Goal: Transaction & Acquisition: Purchase product/service

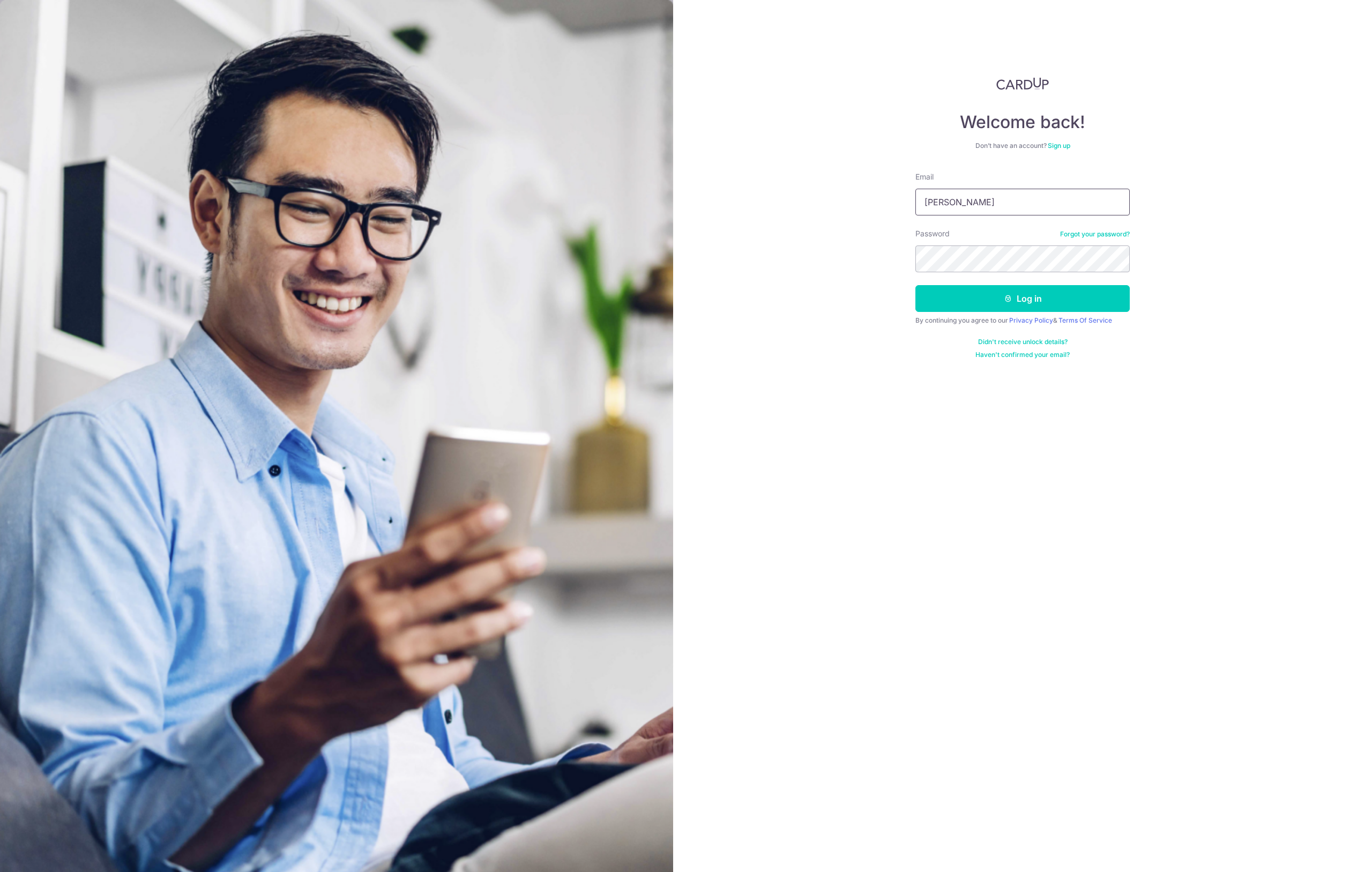
type input "[EMAIL_ADDRESS][DOMAIN_NAME]"
click at [1022, 298] on button "Log in" at bounding box center [1022, 298] width 214 height 27
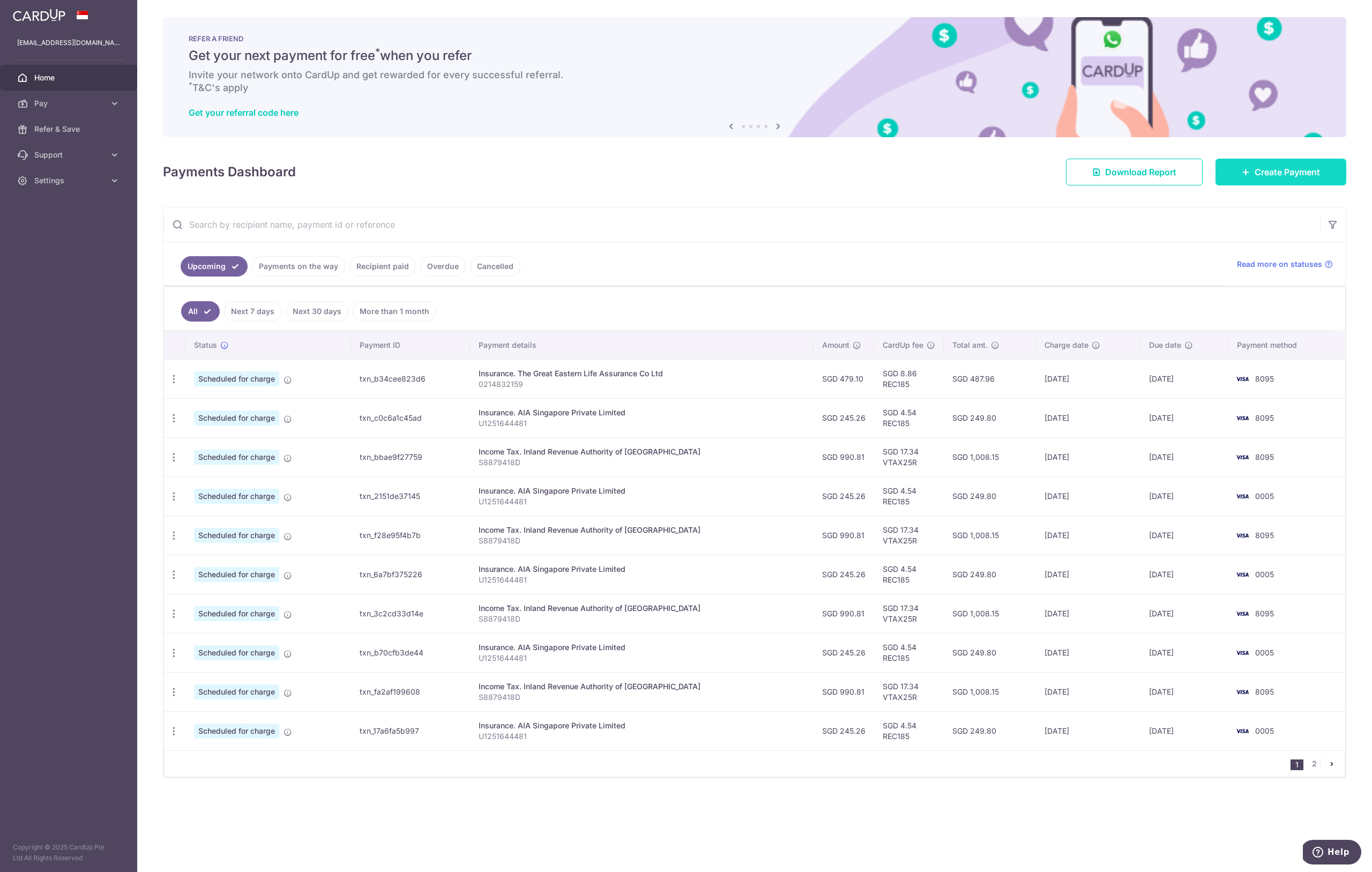
click at [1265, 178] on span "Create Payment" at bounding box center [1287, 172] width 66 height 13
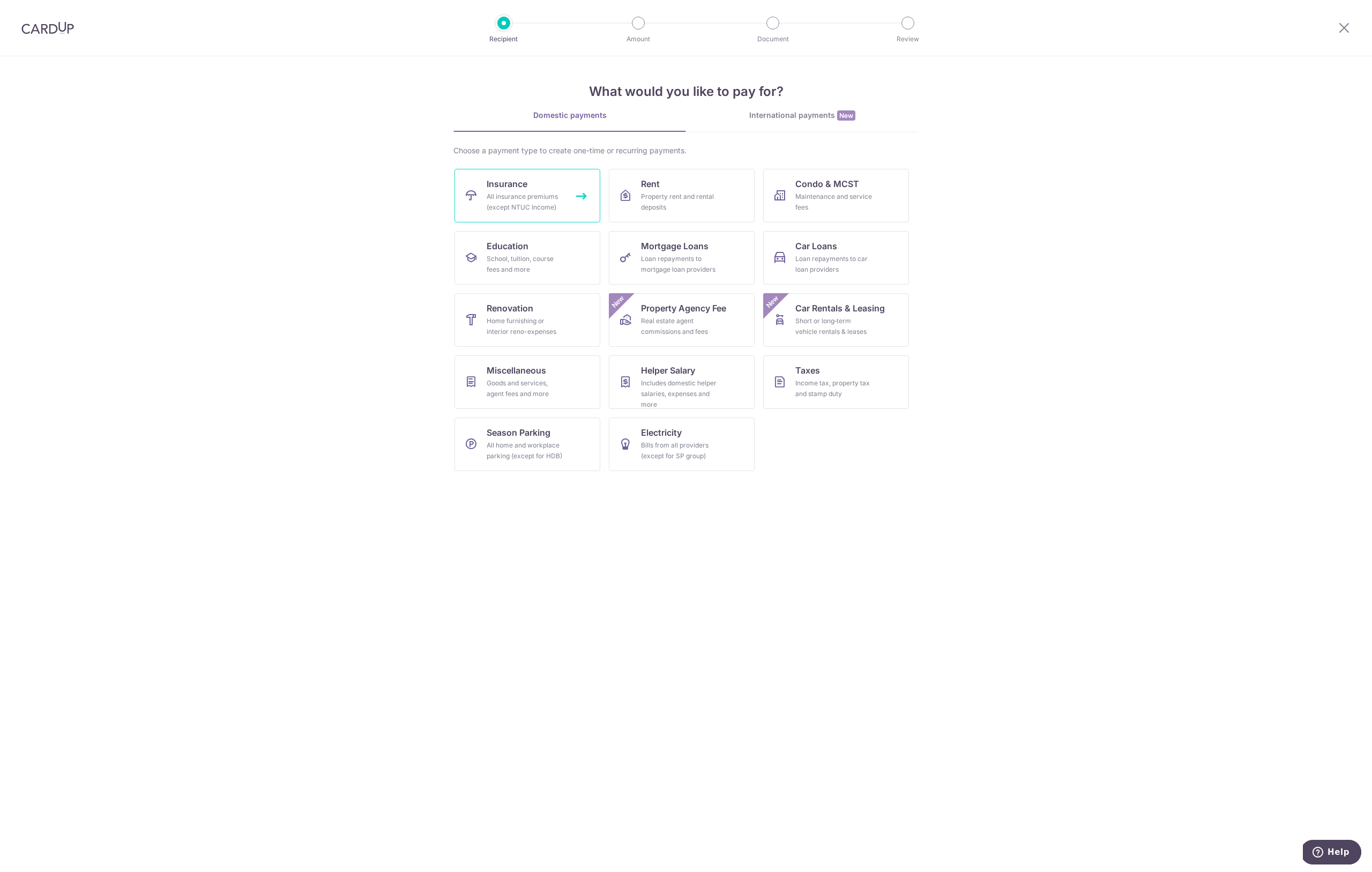
click at [541, 198] on div "All insurance premiums (except NTUC Income)" at bounding box center [525, 202] width 77 height 21
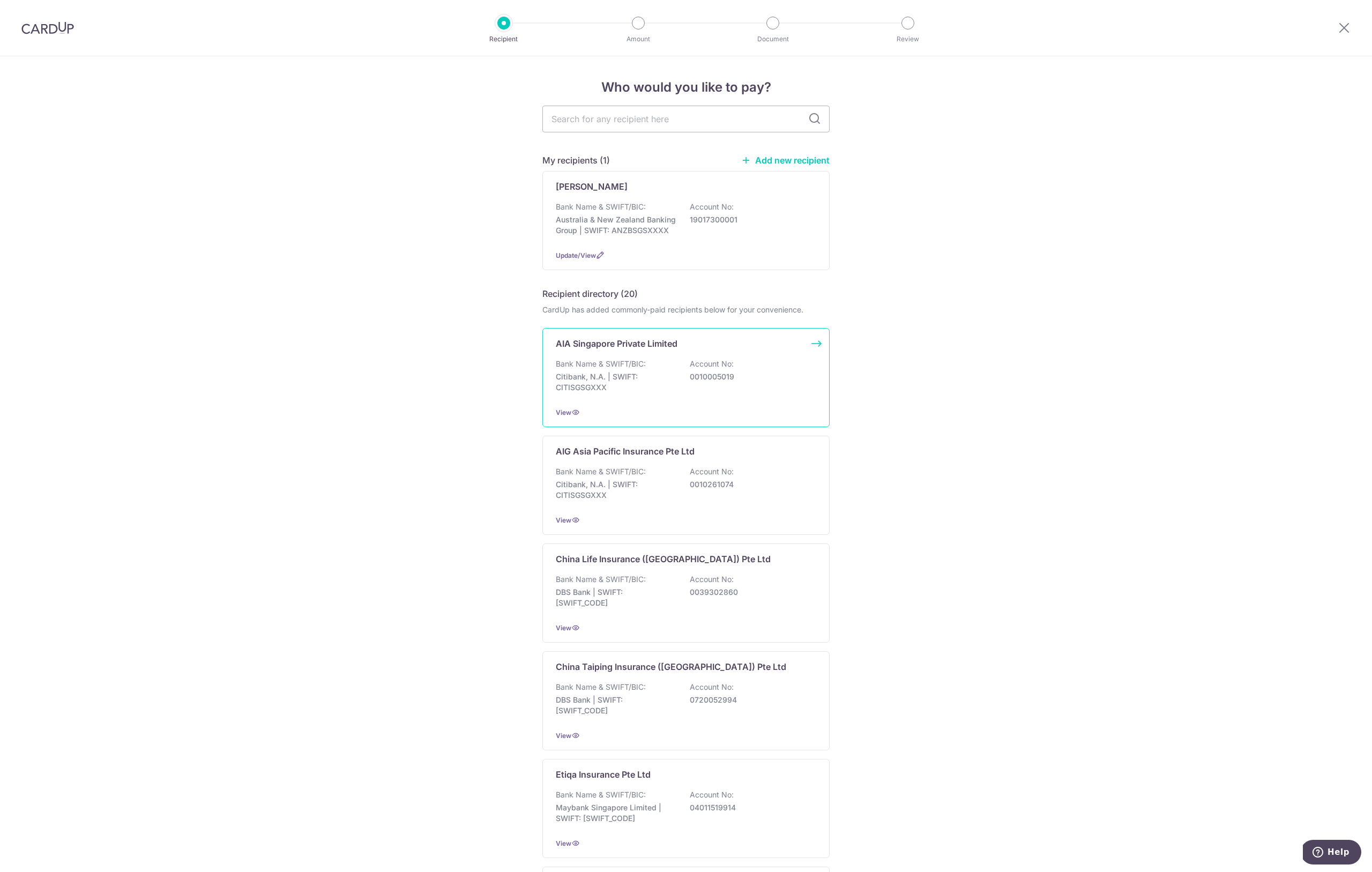
click at [705, 393] on div "Bank Name & SWIFT/BIC: Citibank, N.A. | SWIFT: CITISGSGXXX Account No: 00100050…" at bounding box center [686, 378] width 261 height 40
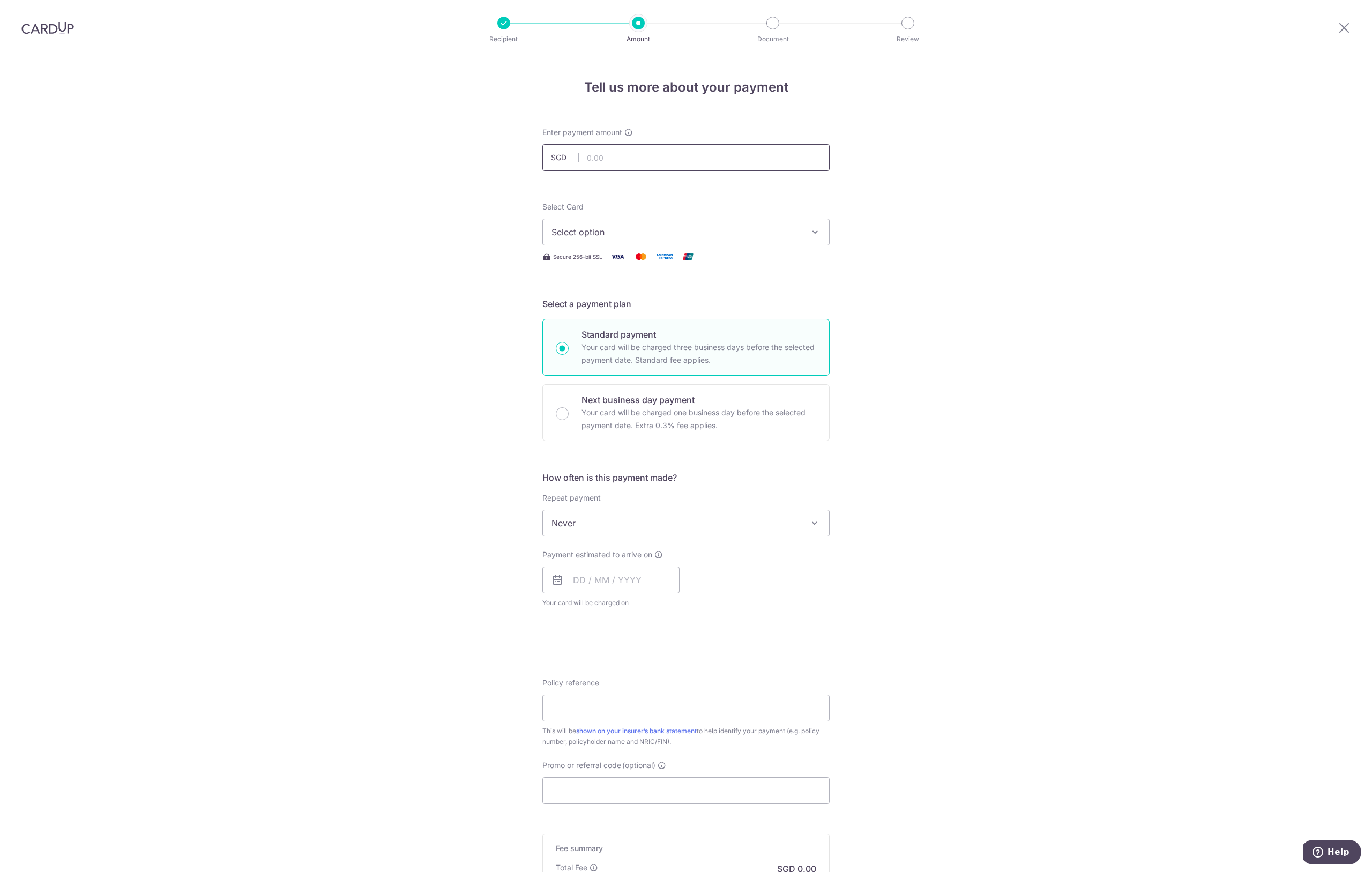
click at [625, 157] on input "text" at bounding box center [686, 157] width 288 height 27
type input "2,045.00"
click at [673, 231] on span "Select option" at bounding box center [676, 232] width 250 height 13
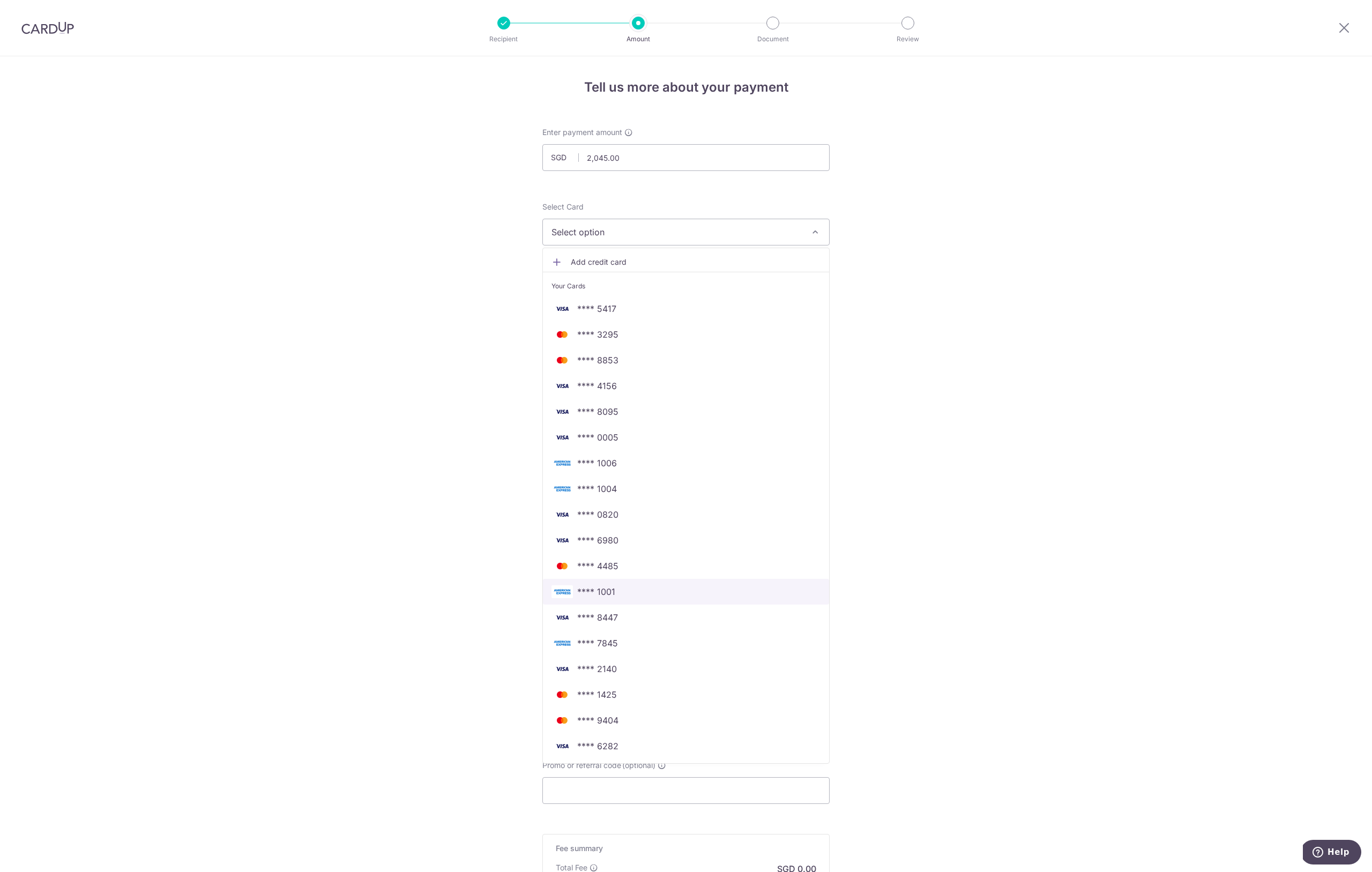
click at [645, 592] on span "**** 1001" at bounding box center [686, 591] width 269 height 13
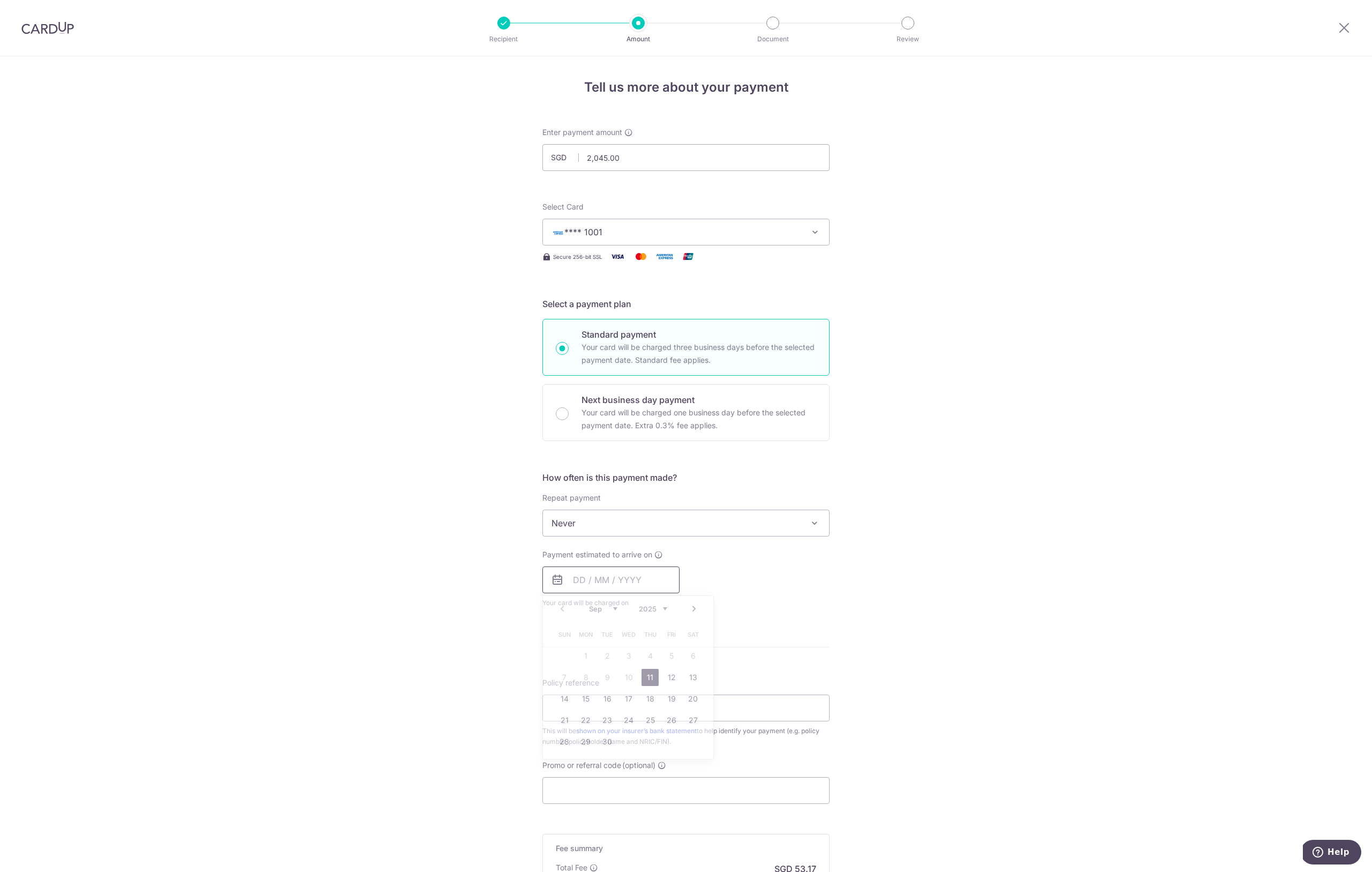
click at [626, 585] on input "text" at bounding box center [611, 580] width 137 height 27
click at [668, 681] on link "12" at bounding box center [672, 678] width 17 height 17
type input "12/09/2025"
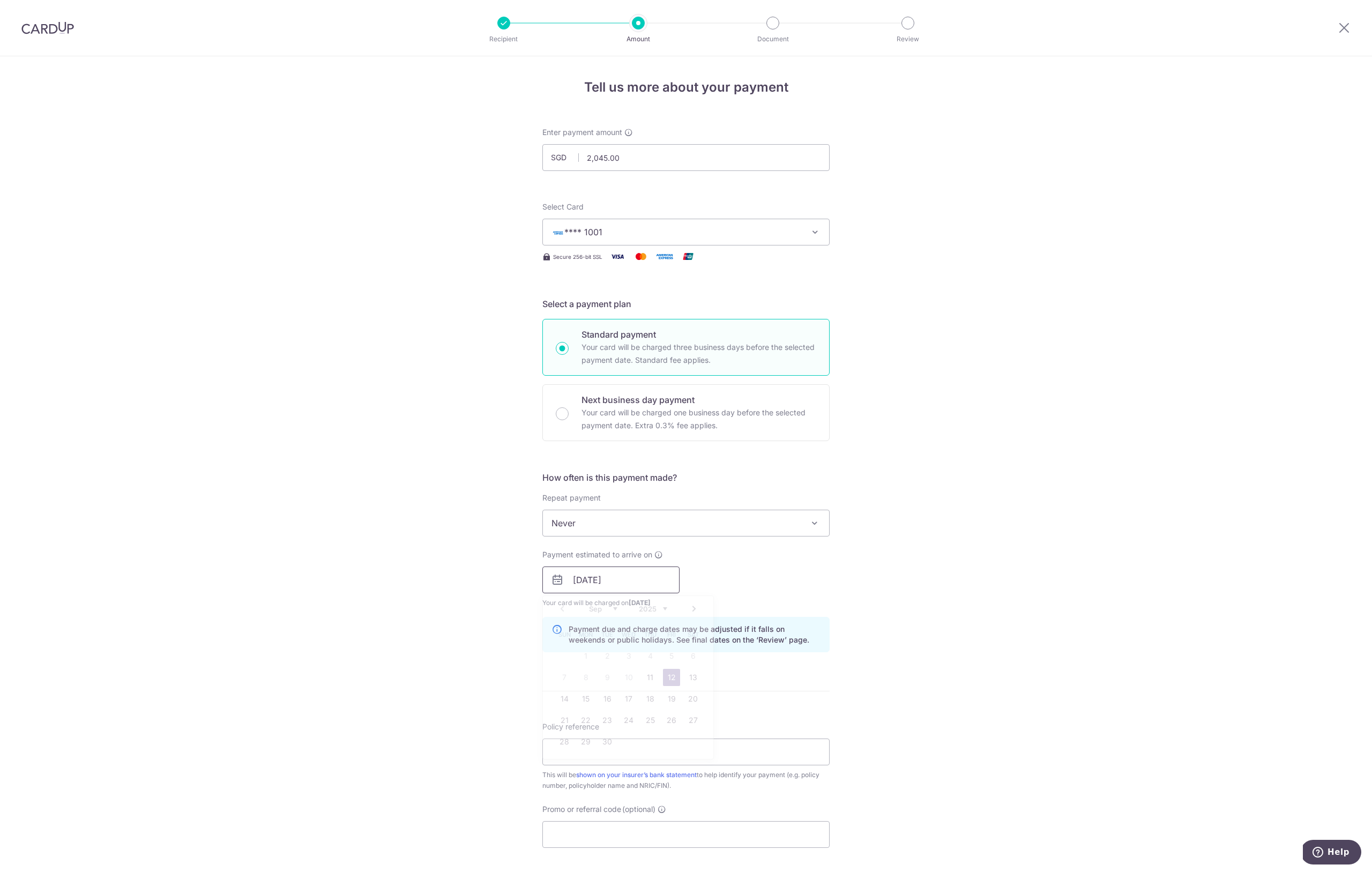
click at [641, 579] on input "12/09/2025" at bounding box center [611, 580] width 137 height 27
click at [747, 586] on div "Payment estimated to arrive on 12/09/2025 Prev Next Sep Oct Nov Dec 2025 2026 2…" at bounding box center [686, 578] width 300 height 59
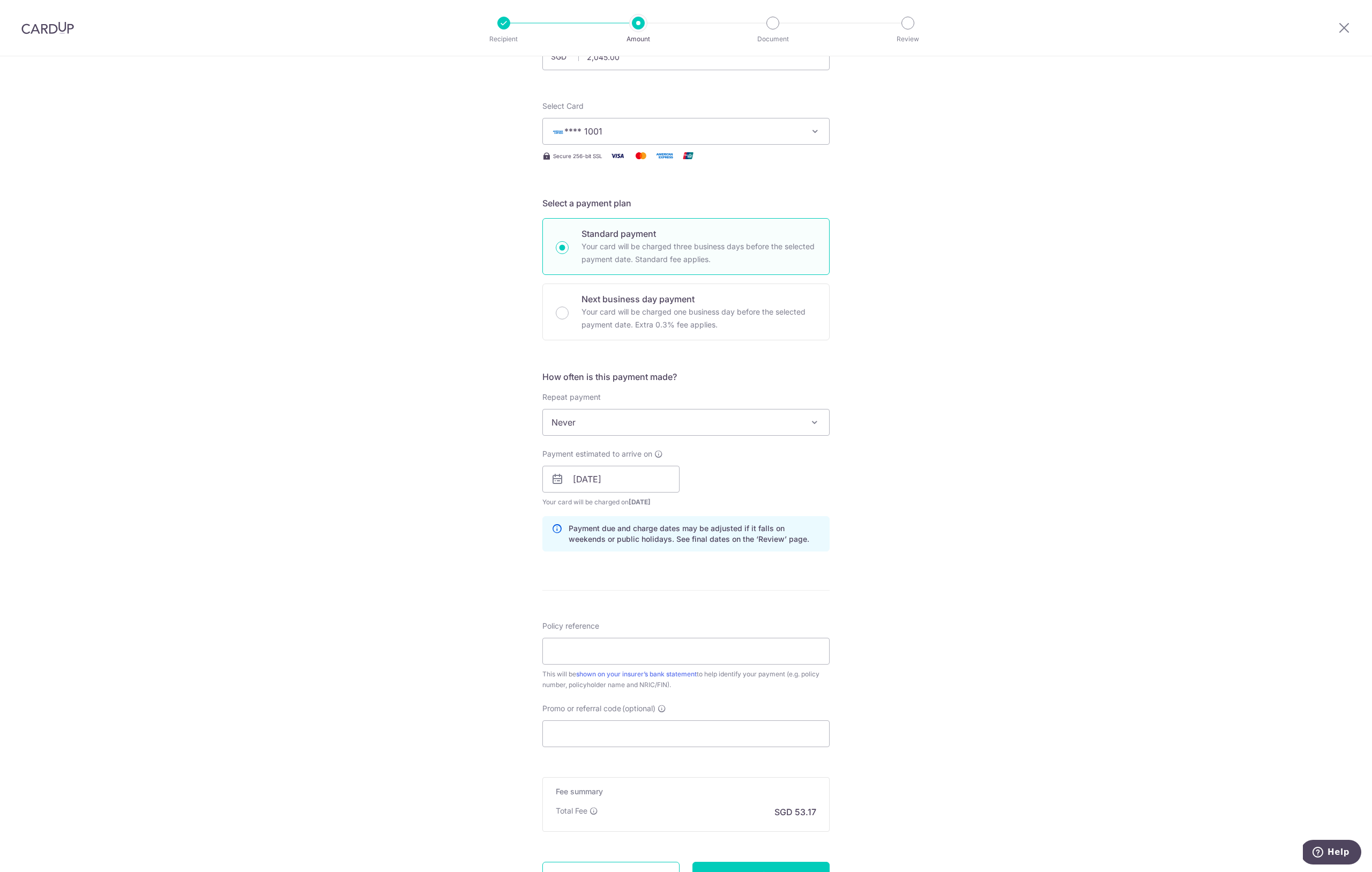
scroll to position [101, 0]
click at [681, 644] on input "Policy reference" at bounding box center [686, 650] width 288 height 27
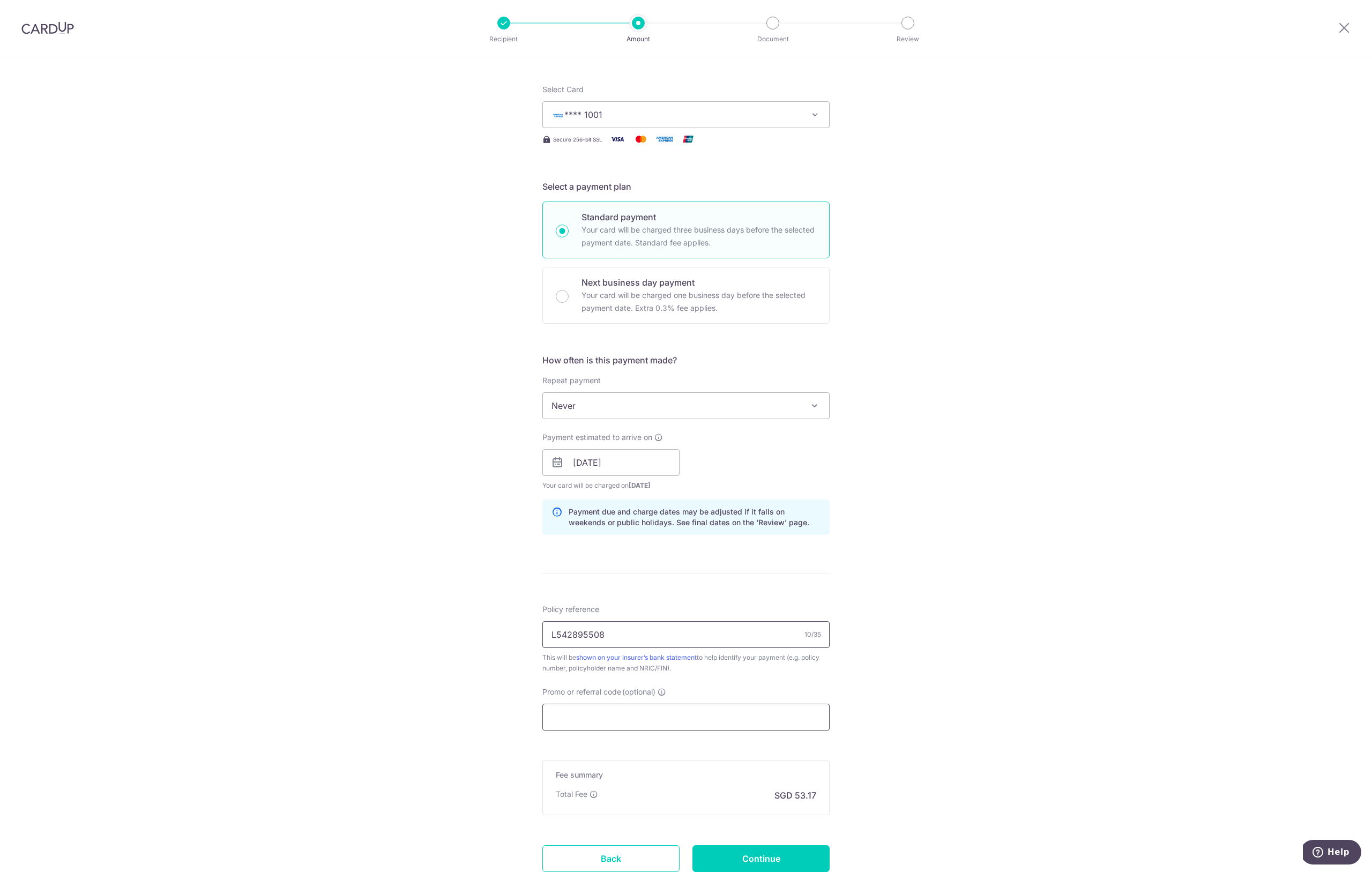
type input "L542895508"
click at [611, 716] on input "Promo or referral code (optional)" at bounding box center [686, 717] width 288 height 27
paste input "25AMEX21"
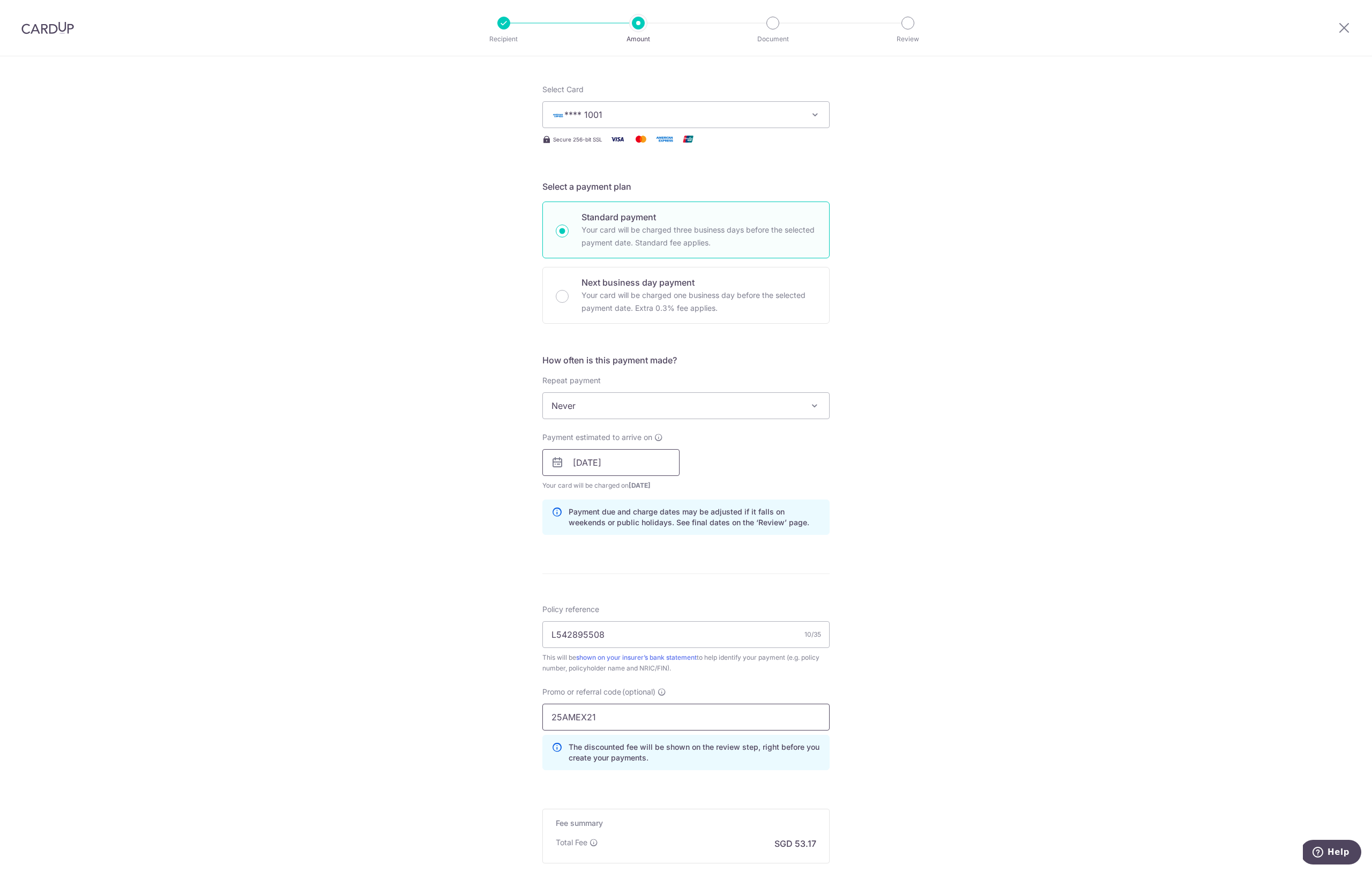
type input "25AMEX21"
click at [620, 457] on input "12/09/2025" at bounding box center [611, 463] width 137 height 27
click at [652, 563] on link "11" at bounding box center [650, 560] width 17 height 17
type input "[DATE]"
click at [948, 567] on div "Tell us more about your payment Enter payment amount SGD 2,045.00 2045.00 Selec…" at bounding box center [686, 470] width 1372 height 1062
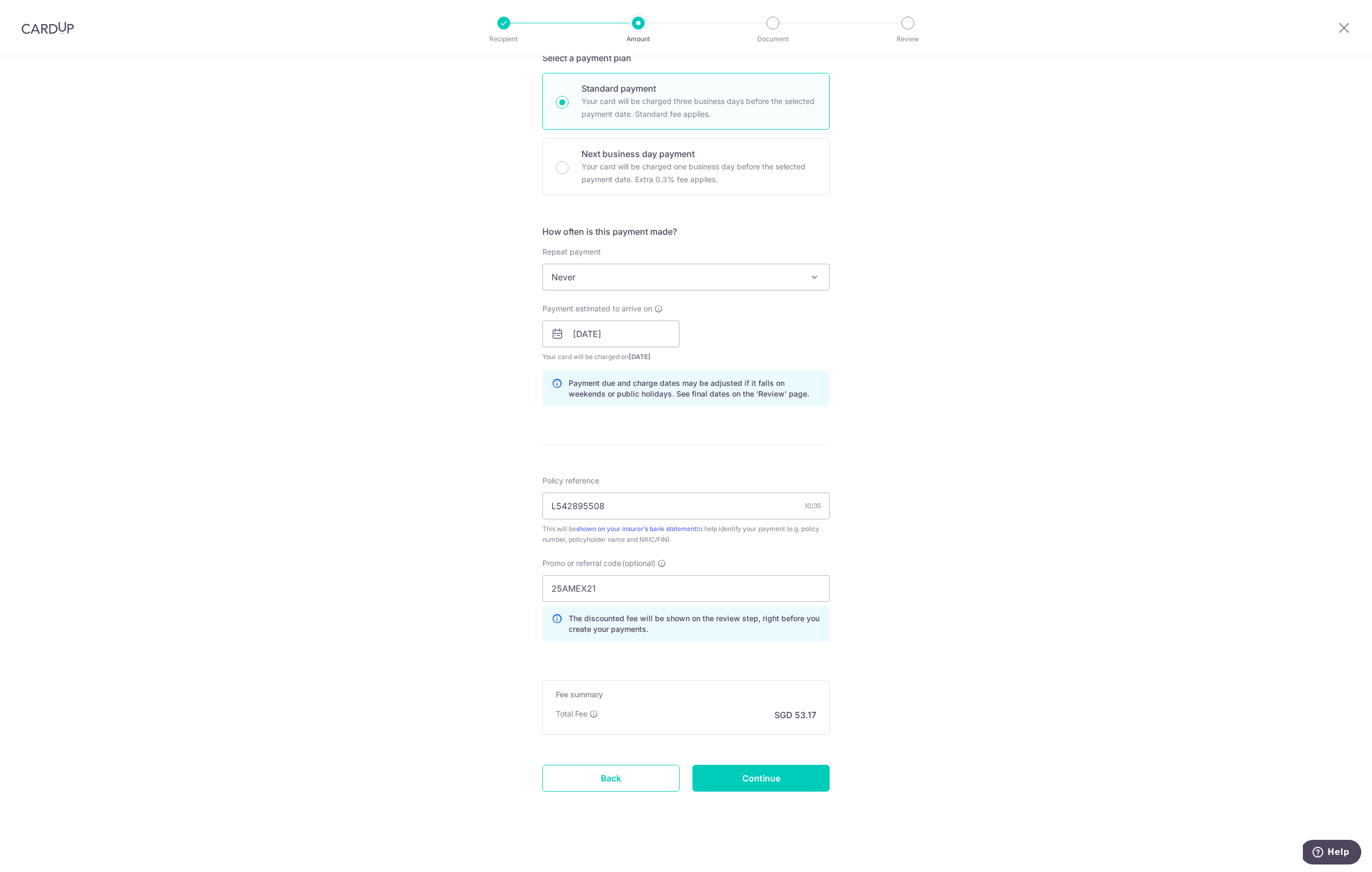
scroll to position [246, 0]
click at [757, 784] on input "Continue" at bounding box center [761, 778] width 137 height 27
type input "Create Schedule"
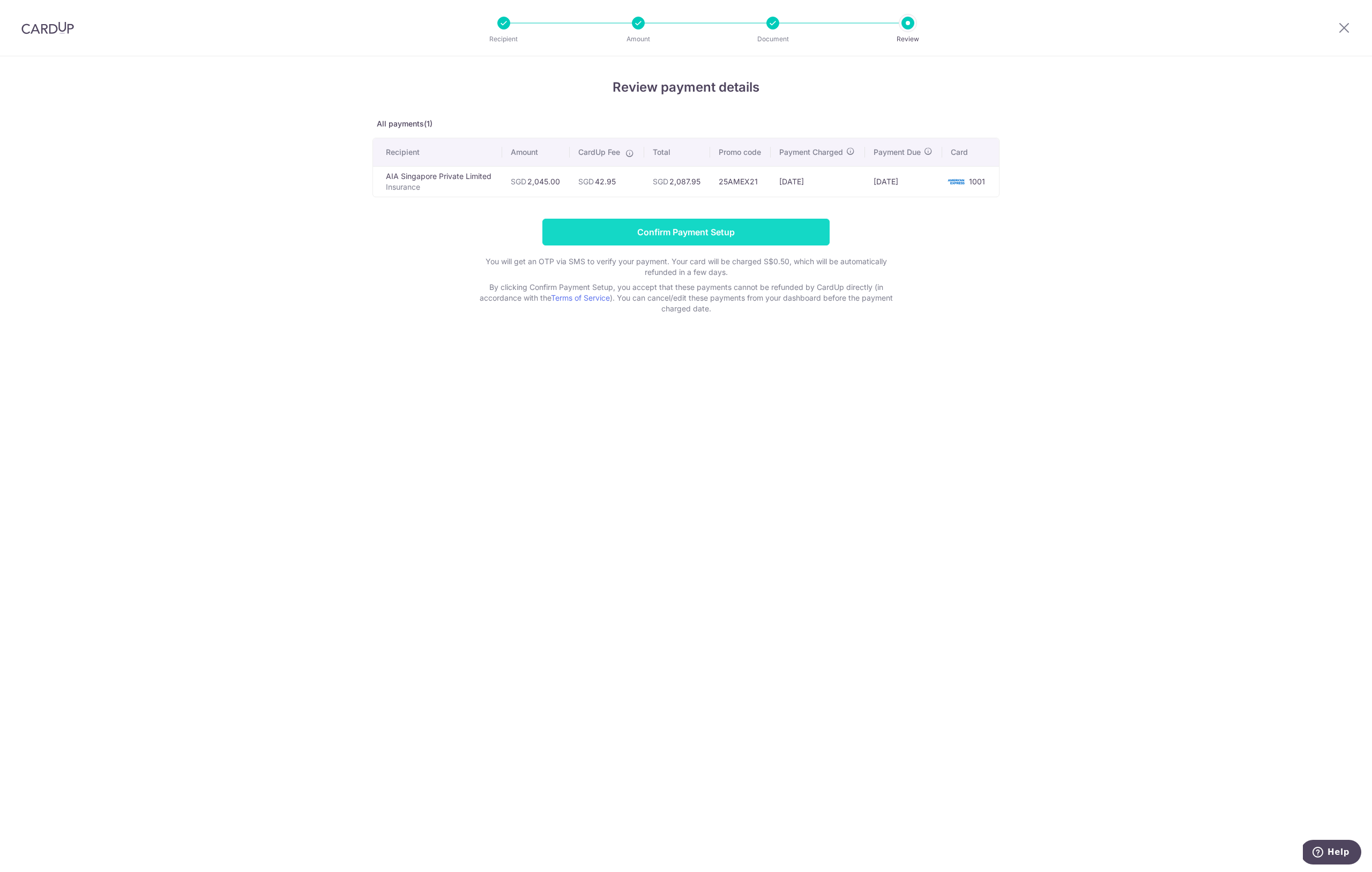
click at [661, 231] on input "Confirm Payment Setup" at bounding box center [686, 232] width 288 height 27
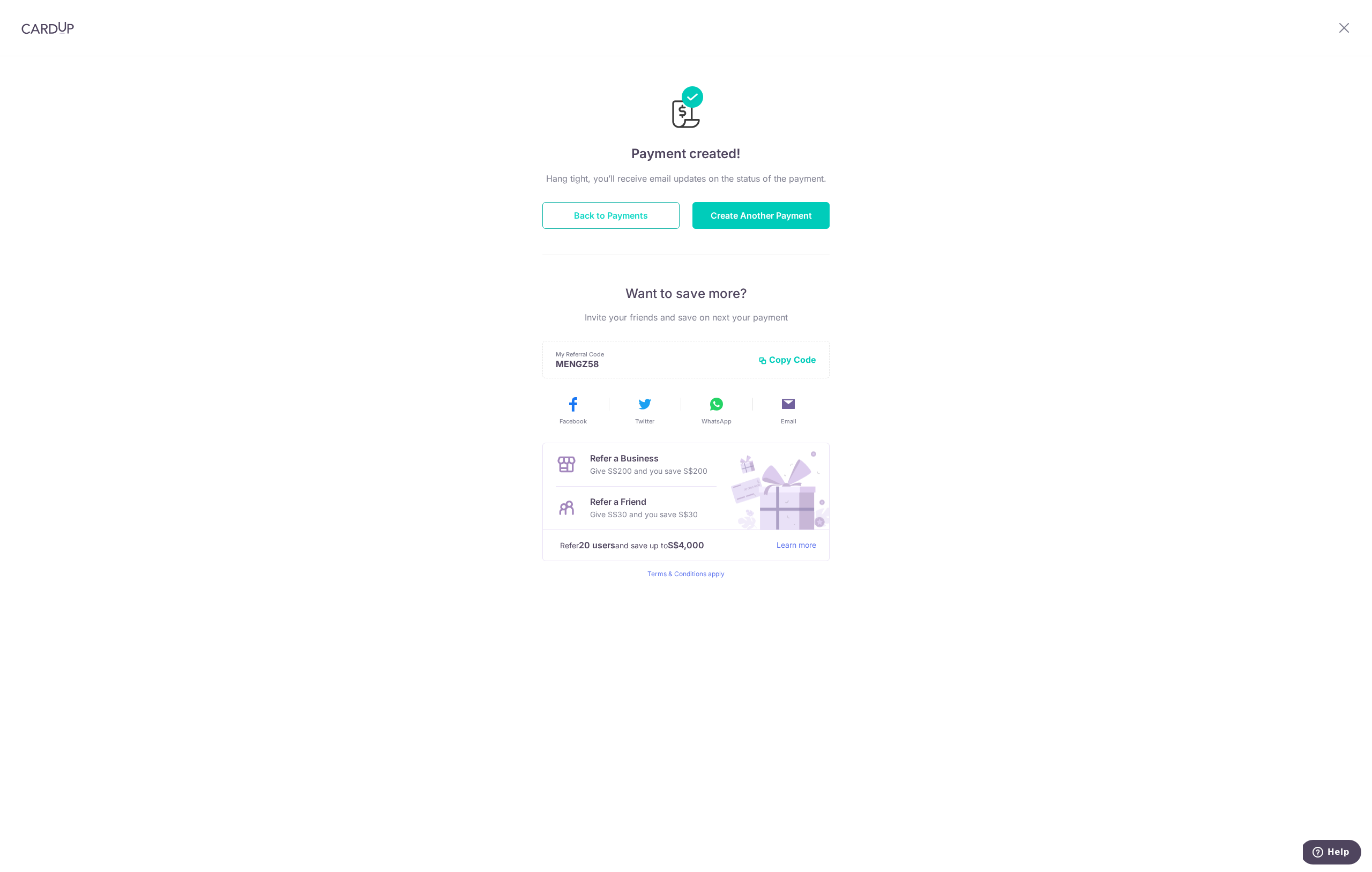
click at [602, 208] on button "Back to Payments" at bounding box center [611, 215] width 137 height 27
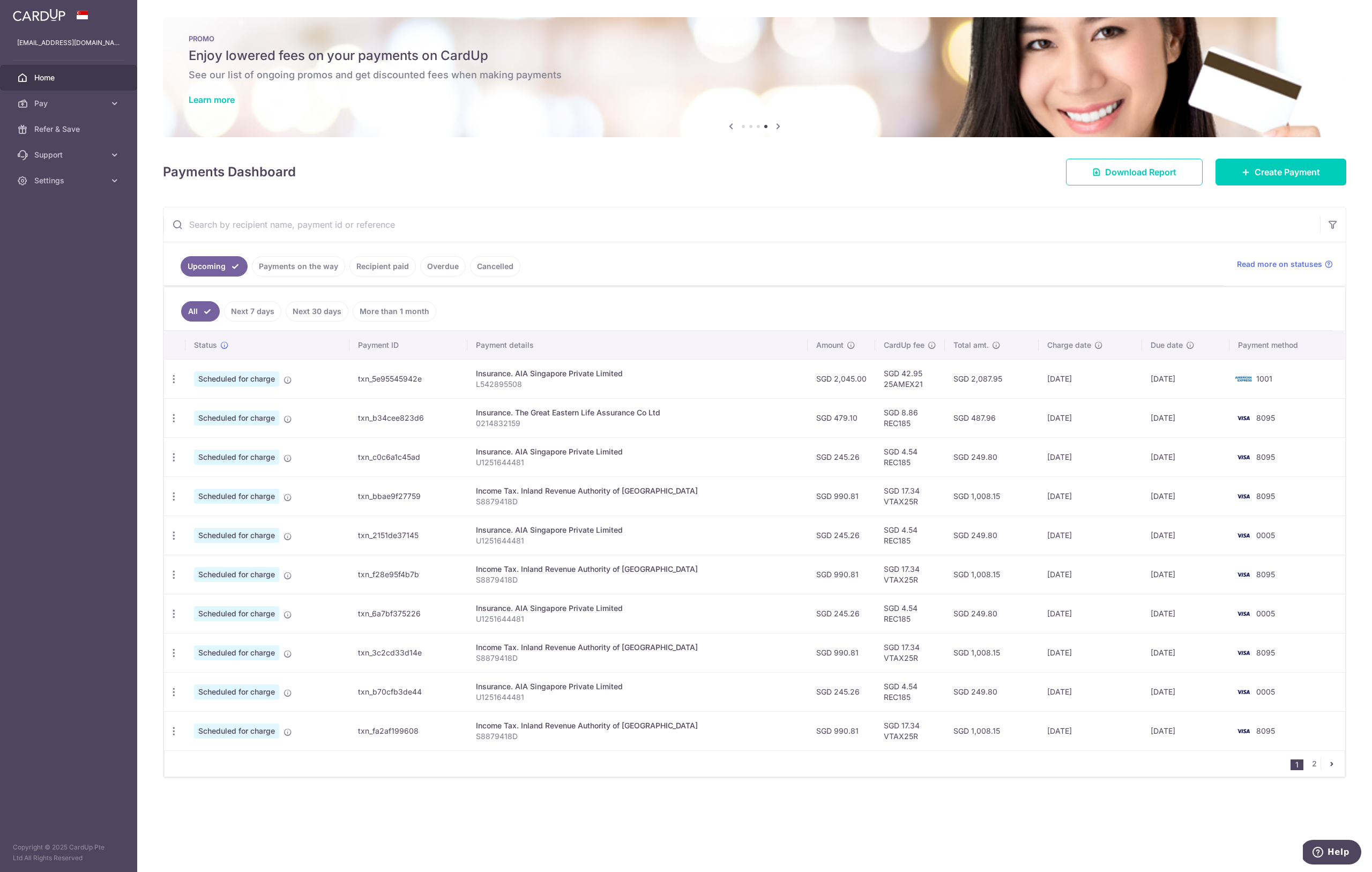
click at [85, 82] on span "Home" at bounding box center [70, 77] width 70 height 11
